Goal: Information Seeking & Learning: Learn about a topic

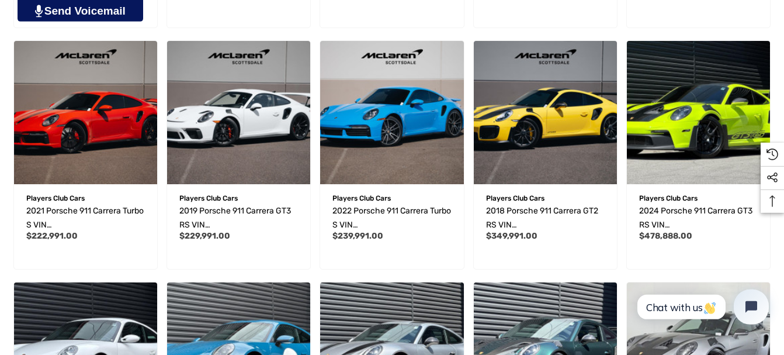
scroll to position [596, 0]
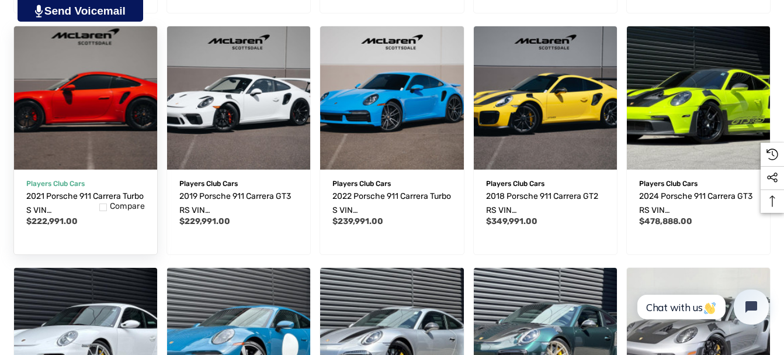
click at [47, 142] on img "2021 Porsche 911 Carrera Turbo S VIN WP0AD2A95MS257215,$222,991.00\a" at bounding box center [85, 98] width 158 height 158
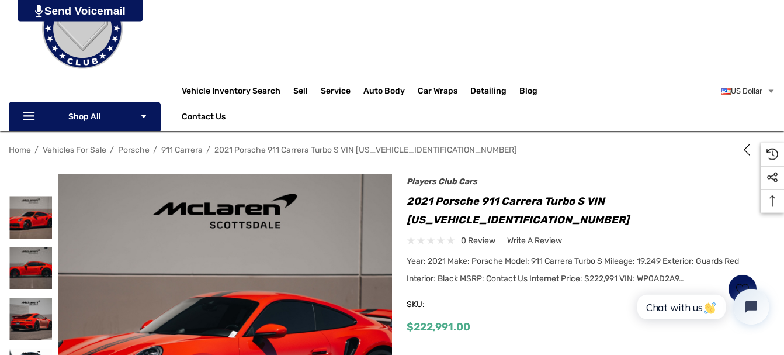
scroll to position [79, 0]
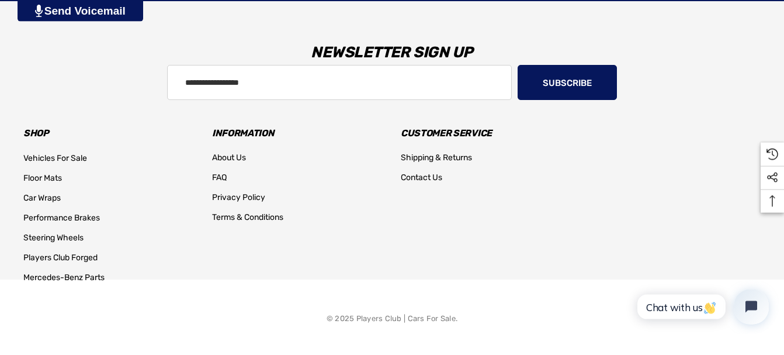
scroll to position [1198, 0]
